Goal: Transaction & Acquisition: Purchase product/service

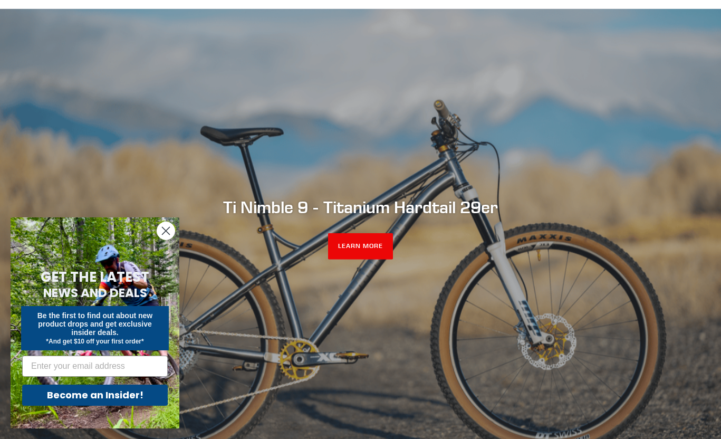
scroll to position [72, 0]
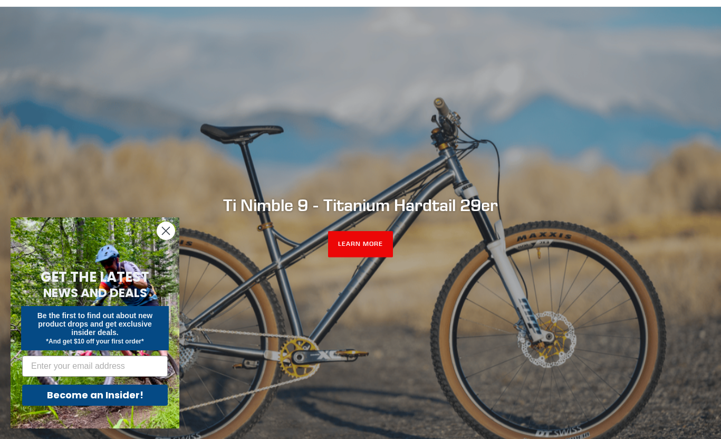
click at [165, 230] on icon "Close dialog" at bounding box center [166, 231] width 18 height 18
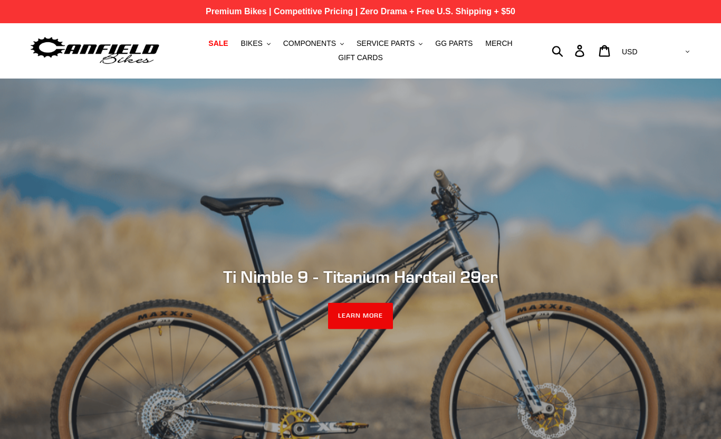
scroll to position [0, 0]
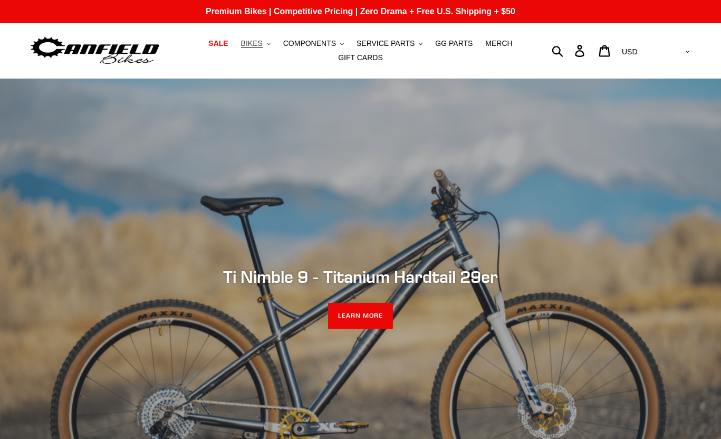
click at [267, 45] on button "BIKES .cls-1{fill:#231f20}" at bounding box center [256, 43] width 40 height 14
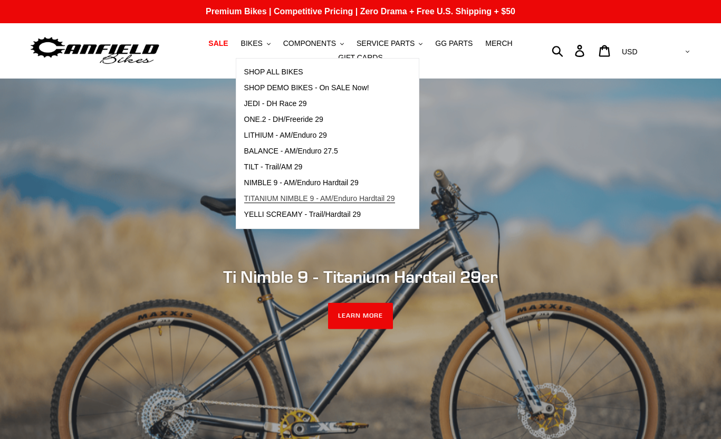
click at [325, 200] on span "TITANIUM NIMBLE 9 - AM/Enduro Hardtail 29" at bounding box center [319, 198] width 151 height 9
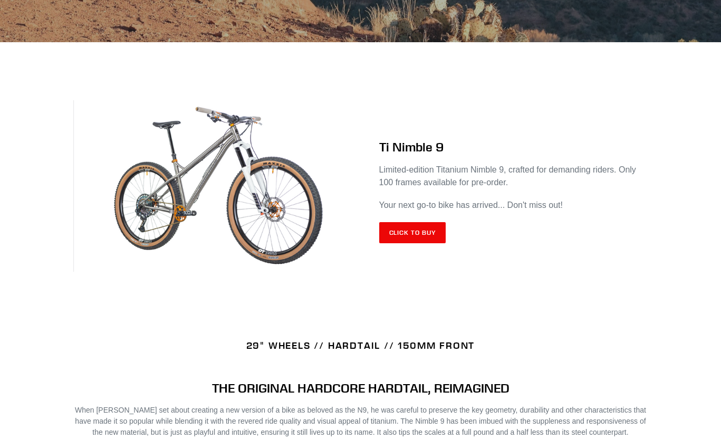
scroll to position [383, 0]
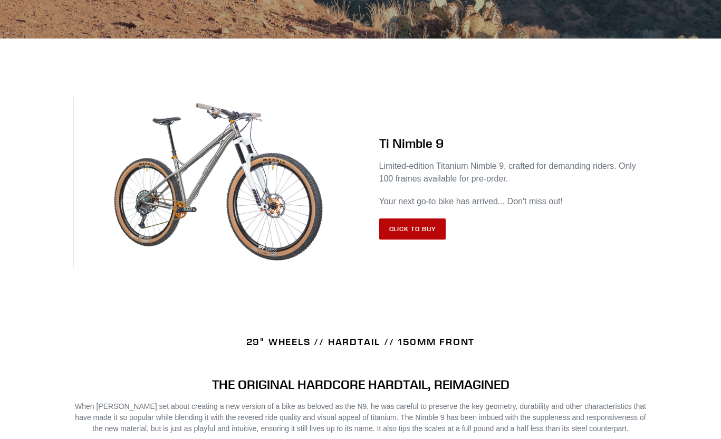
click at [424, 234] on link "Click to Buy" at bounding box center [412, 228] width 67 height 21
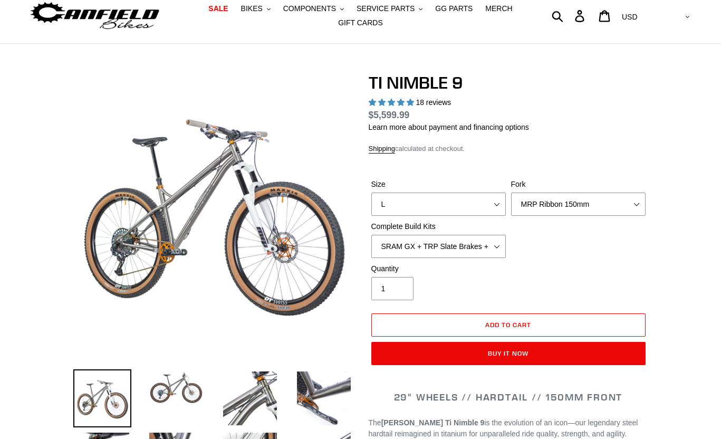
select select "highest-rating"
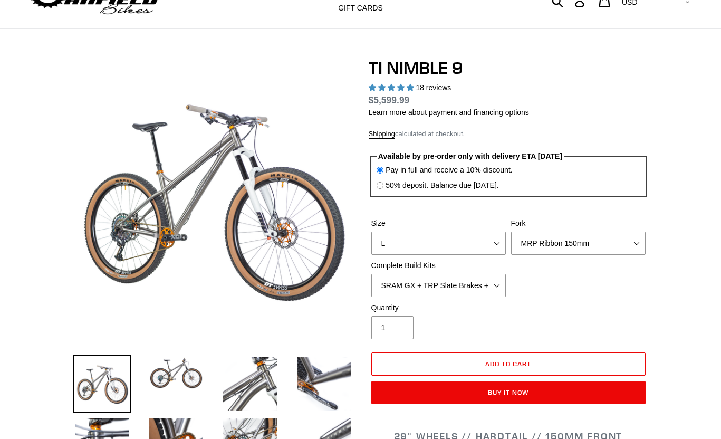
scroll to position [61, 0]
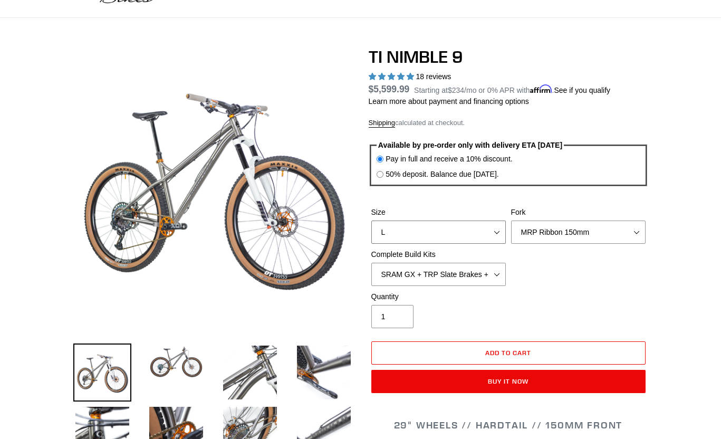
select select "S"
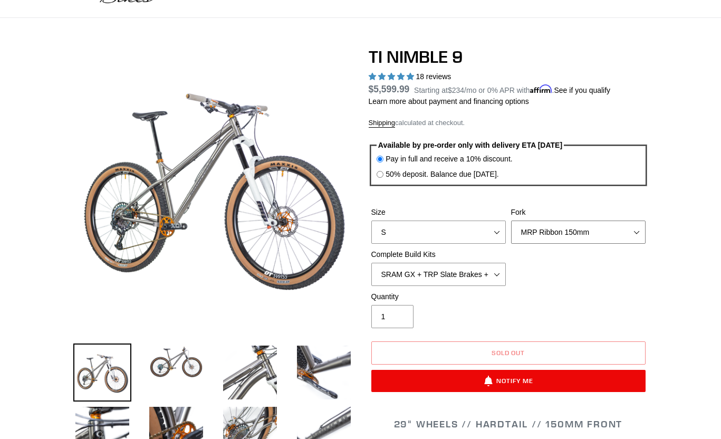
select select "RockShox Lyrik 150mm"
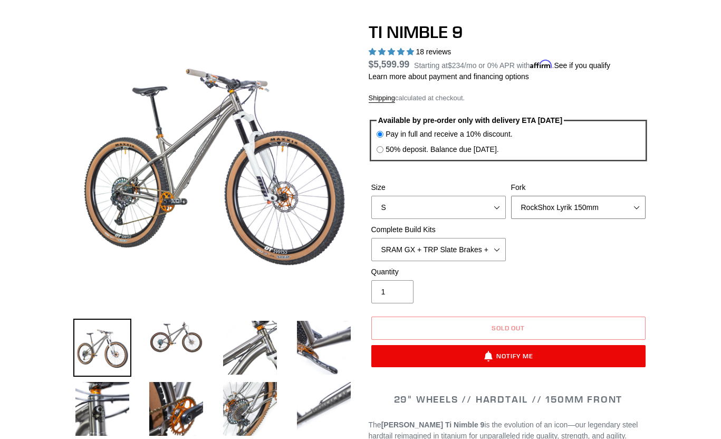
scroll to position [87, 0]
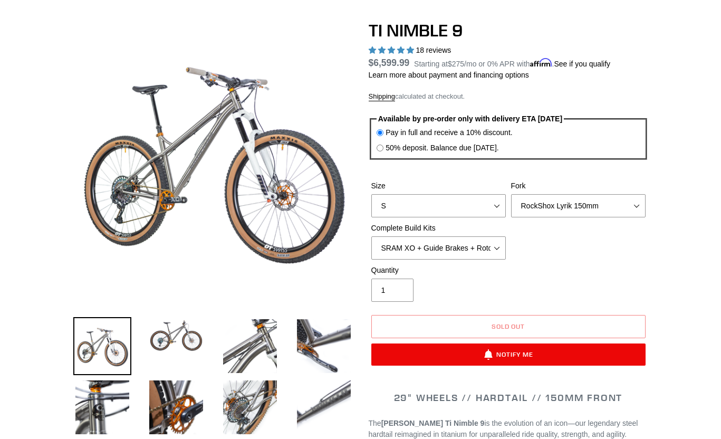
click at [493, 280] on div "Quantity 1" at bounding box center [439, 283] width 140 height 37
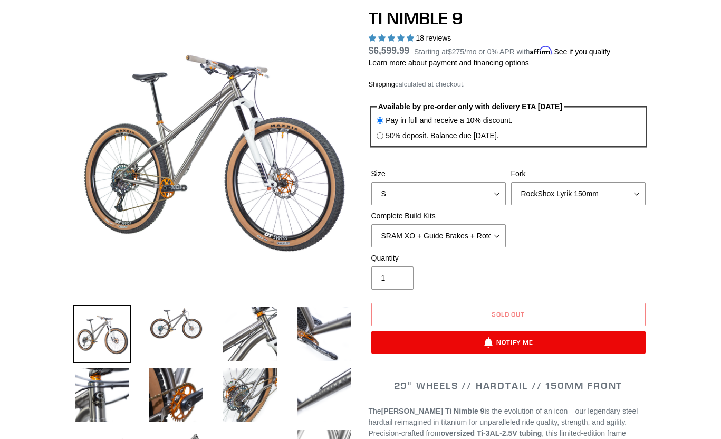
scroll to position [100, 0]
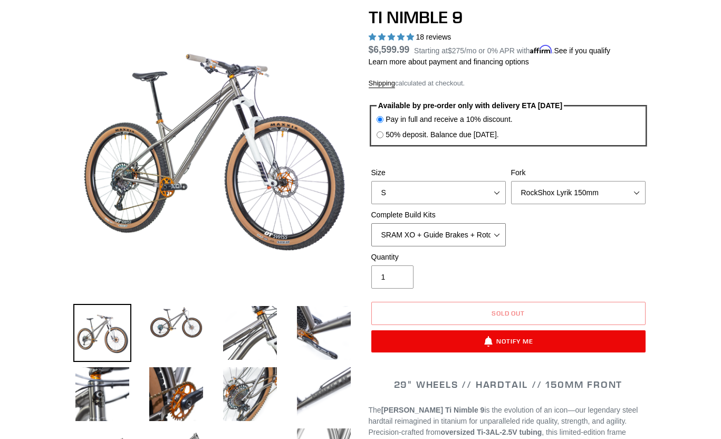
select select "SRAM GX + TRP Slate Brakes + Rotors + e13 LG-1 Wheels"
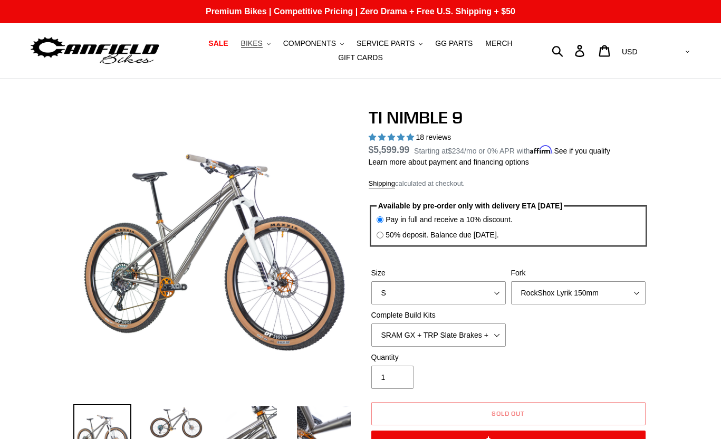
click at [260, 44] on span "BIKES" at bounding box center [252, 43] width 22 height 9
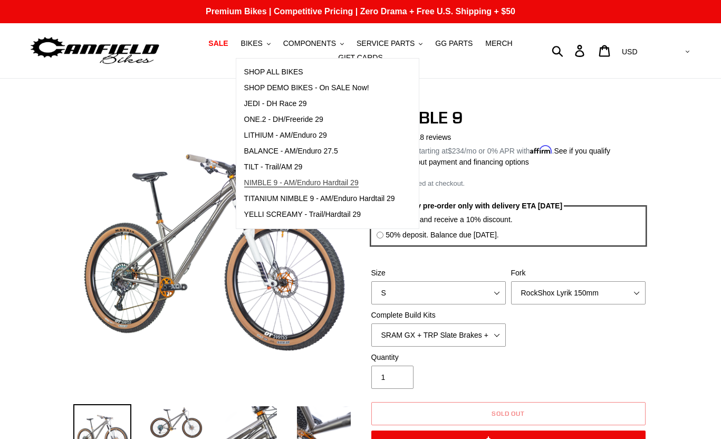
click at [289, 180] on span "NIMBLE 9 - AM/Enduro Hardtail 29" at bounding box center [301, 182] width 114 height 9
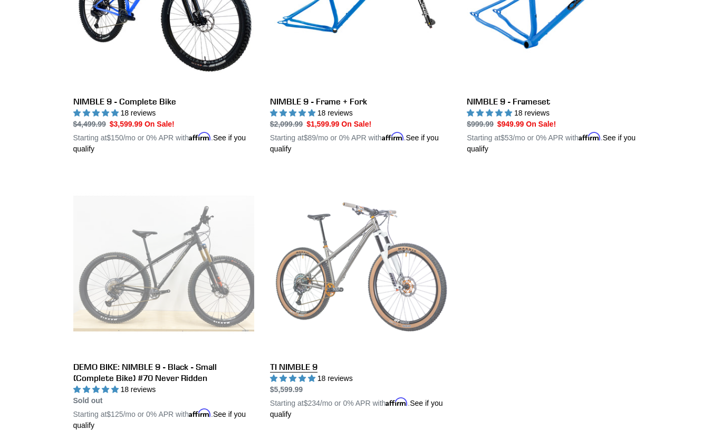
scroll to position [284, 0]
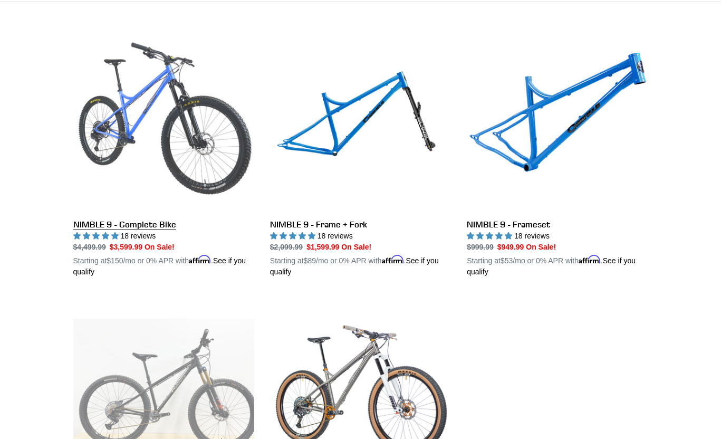
click at [157, 113] on link "NIMBLE 9 - Complete Bike" at bounding box center [163, 154] width 181 height 247
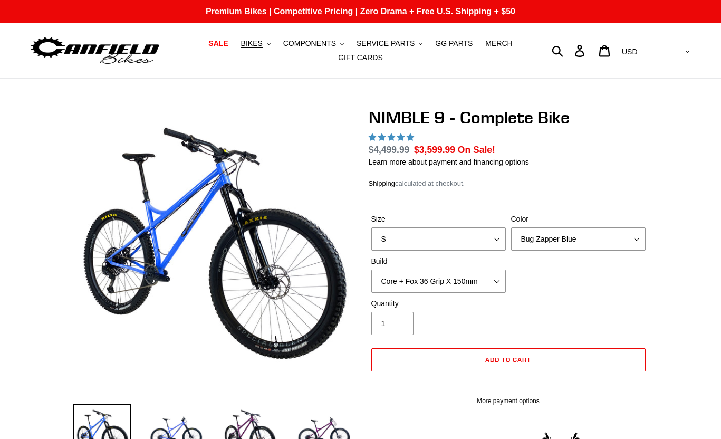
select select "highest-rating"
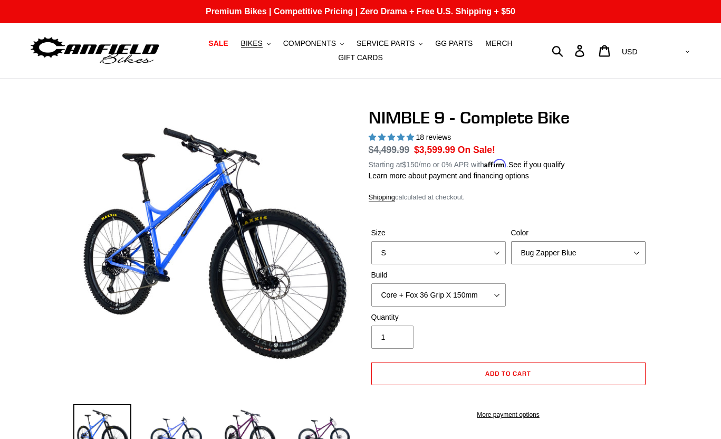
select select "Purple Haze - Sold Out"
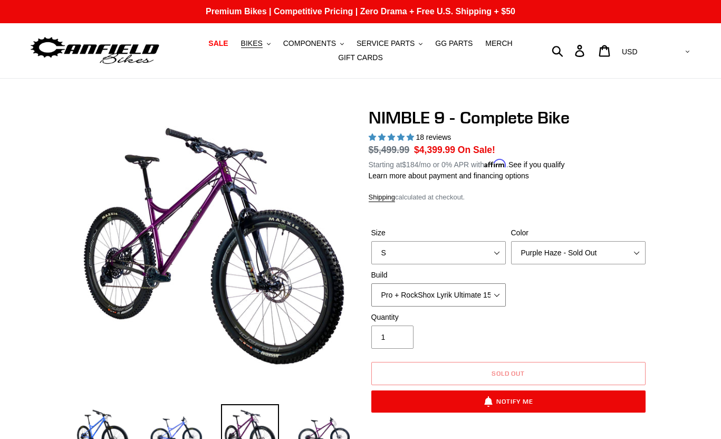
select select "Core + RockShox Lyrik Ultimate 150mm"
drag, startPoint x: 421, startPoint y: 147, endPoint x: 516, endPoint y: 147, distance: 95.5
click at [516, 147] on dl "Regular price $4,499.99 Sale price $3,599.99 On Sale! Unit price / per Starting…" at bounding box center [509, 156] width 280 height 27
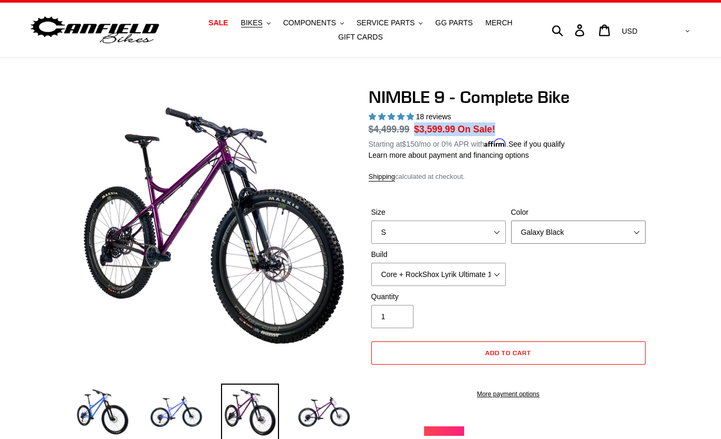
select select "Bug Zapper Blue"
click at [498, 300] on label "Quantity" at bounding box center [438, 296] width 135 height 11
click at [414, 305] on input "1" at bounding box center [392, 316] width 42 height 23
click at [173, 417] on img at bounding box center [176, 413] width 58 height 58
